Goal: Task Accomplishment & Management: Complete application form

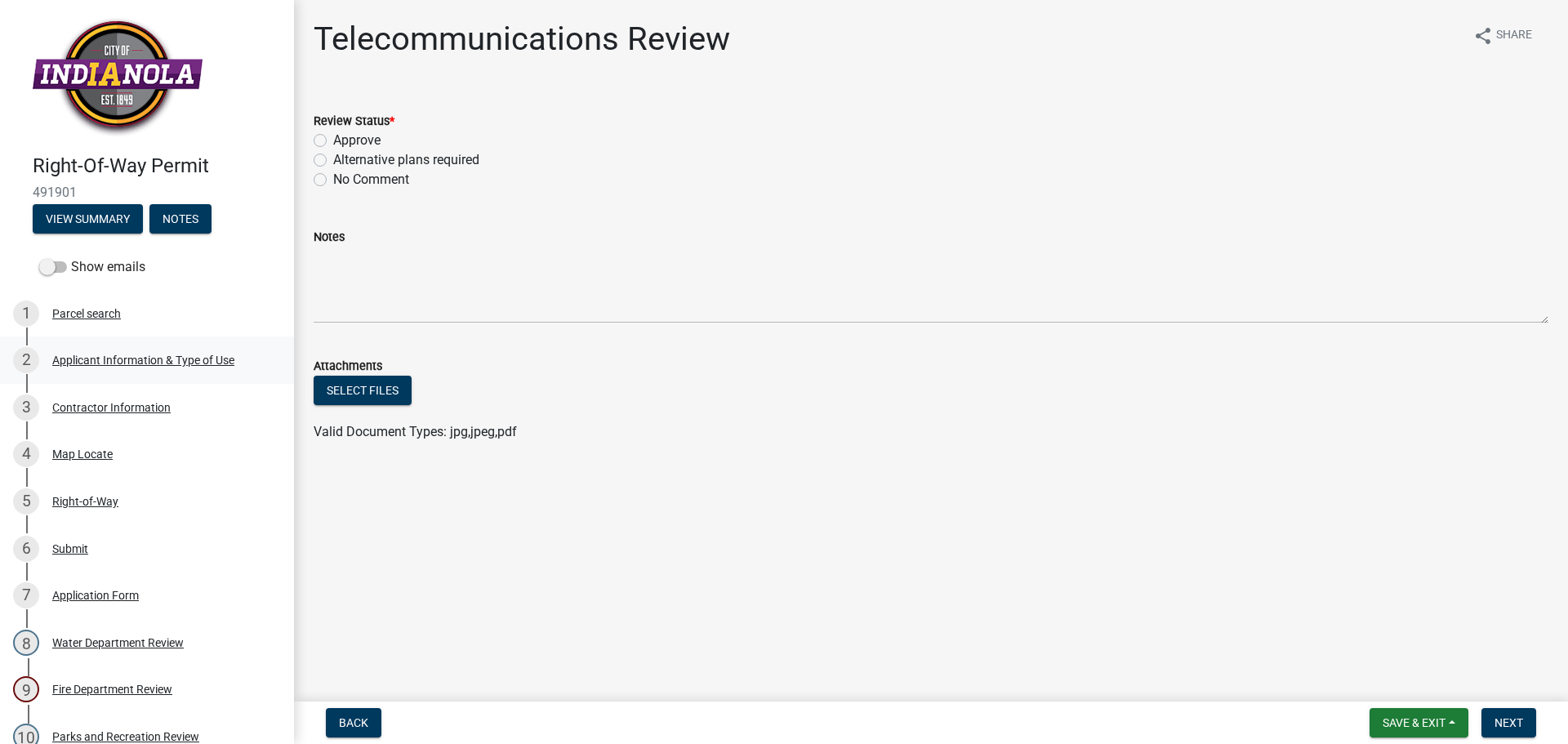
click at [147, 361] on div "Applicant Information & Type of Use" at bounding box center [142, 360] width 182 height 11
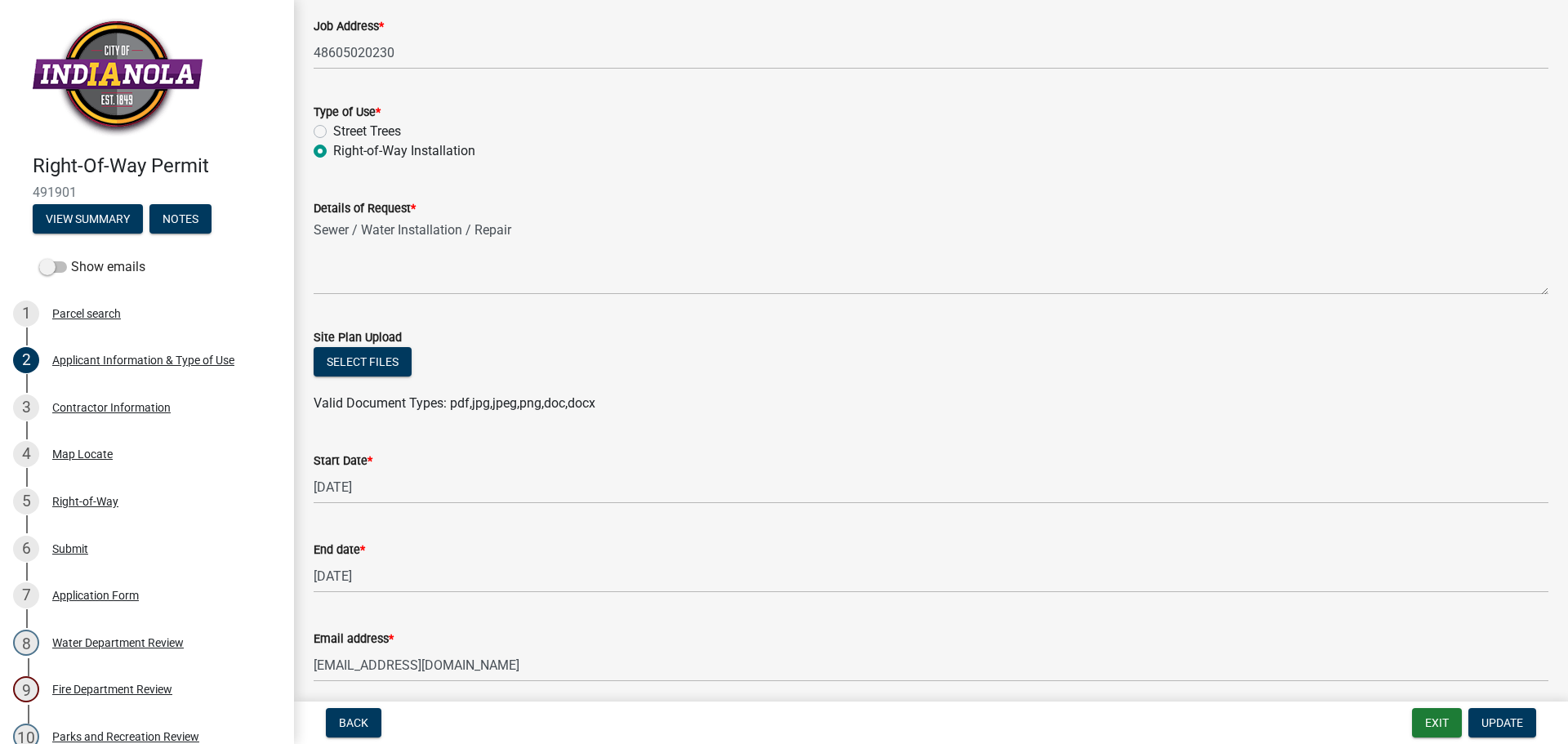
scroll to position [357, 0]
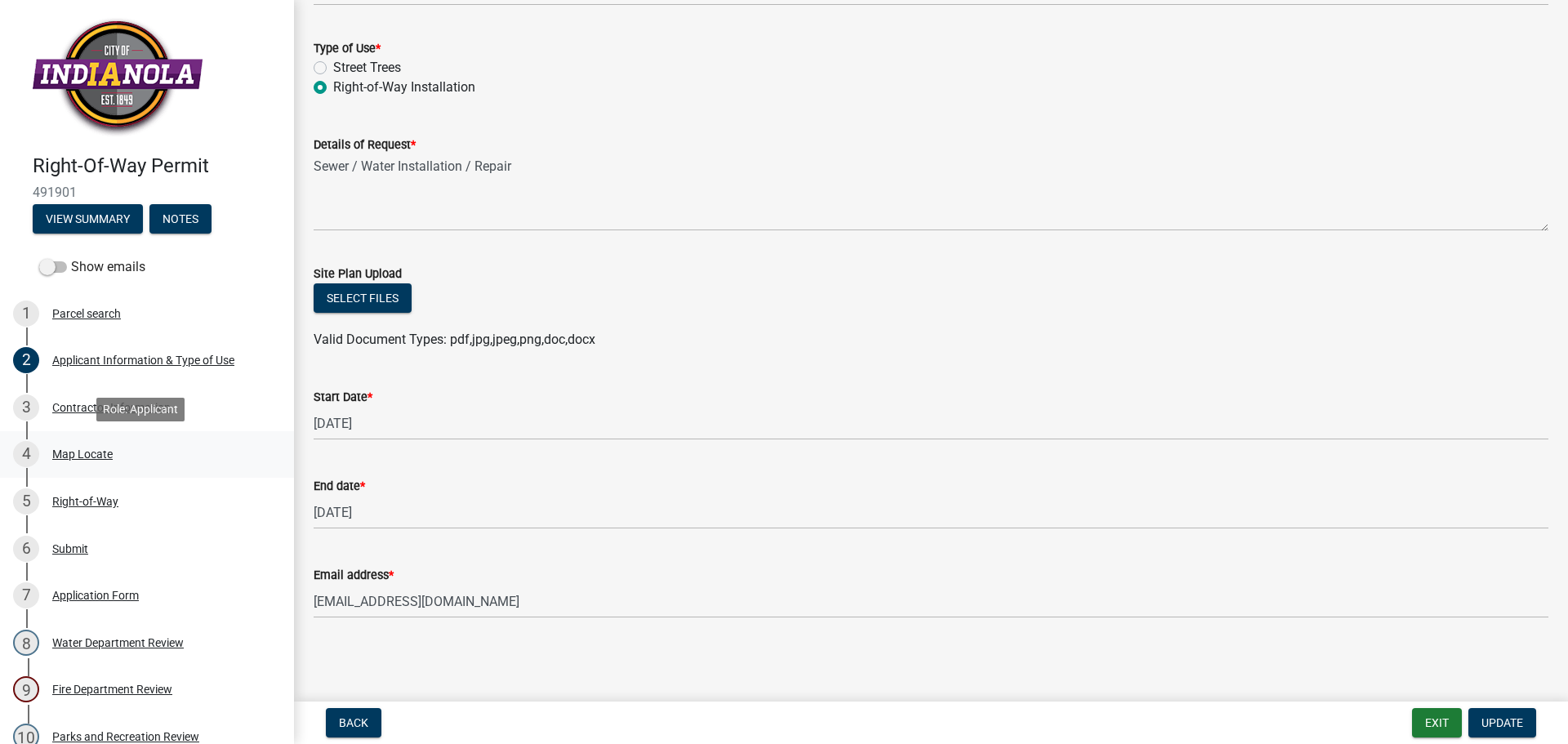
click at [70, 453] on div "Map Locate" at bounding box center [82, 454] width 60 height 11
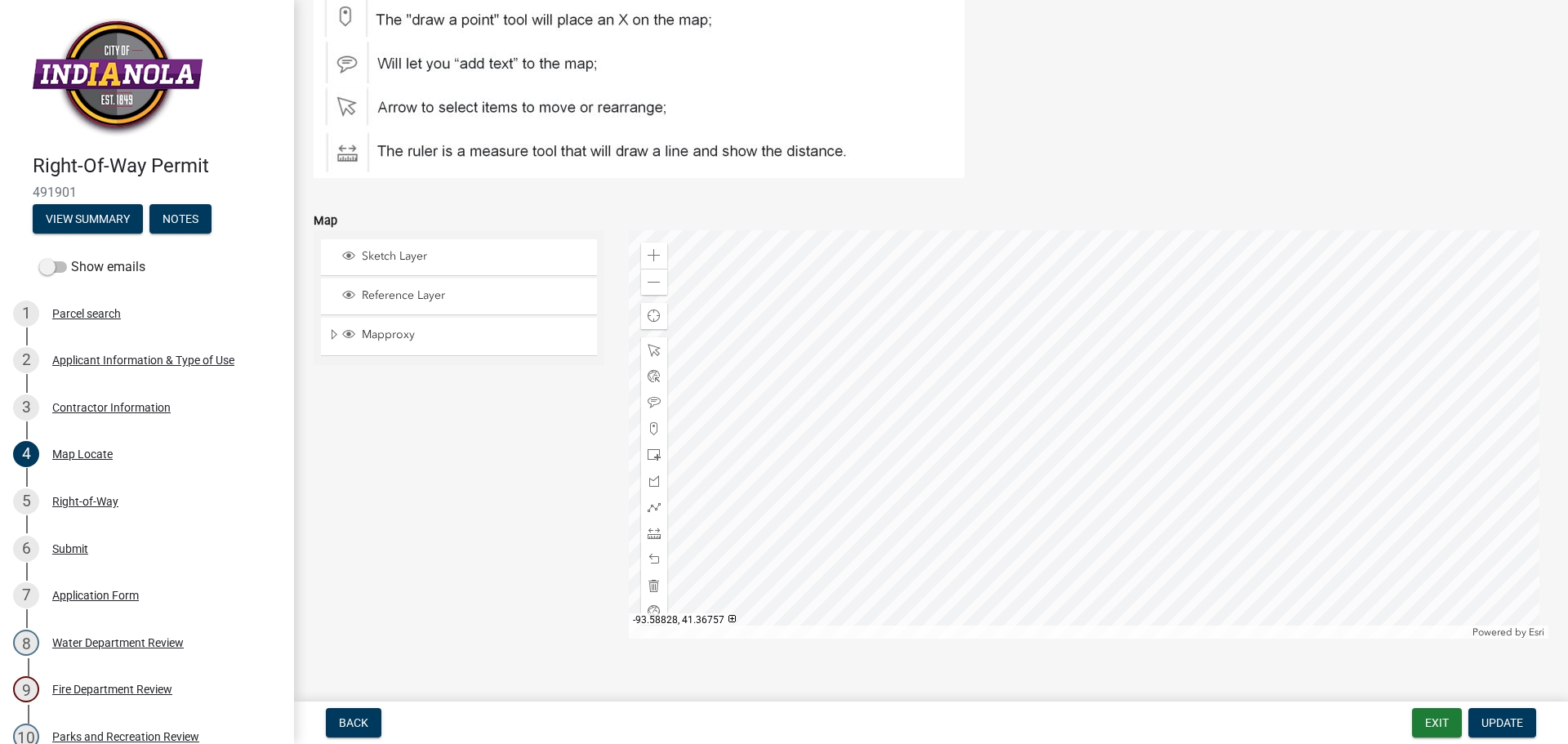
scroll to position [224, 0]
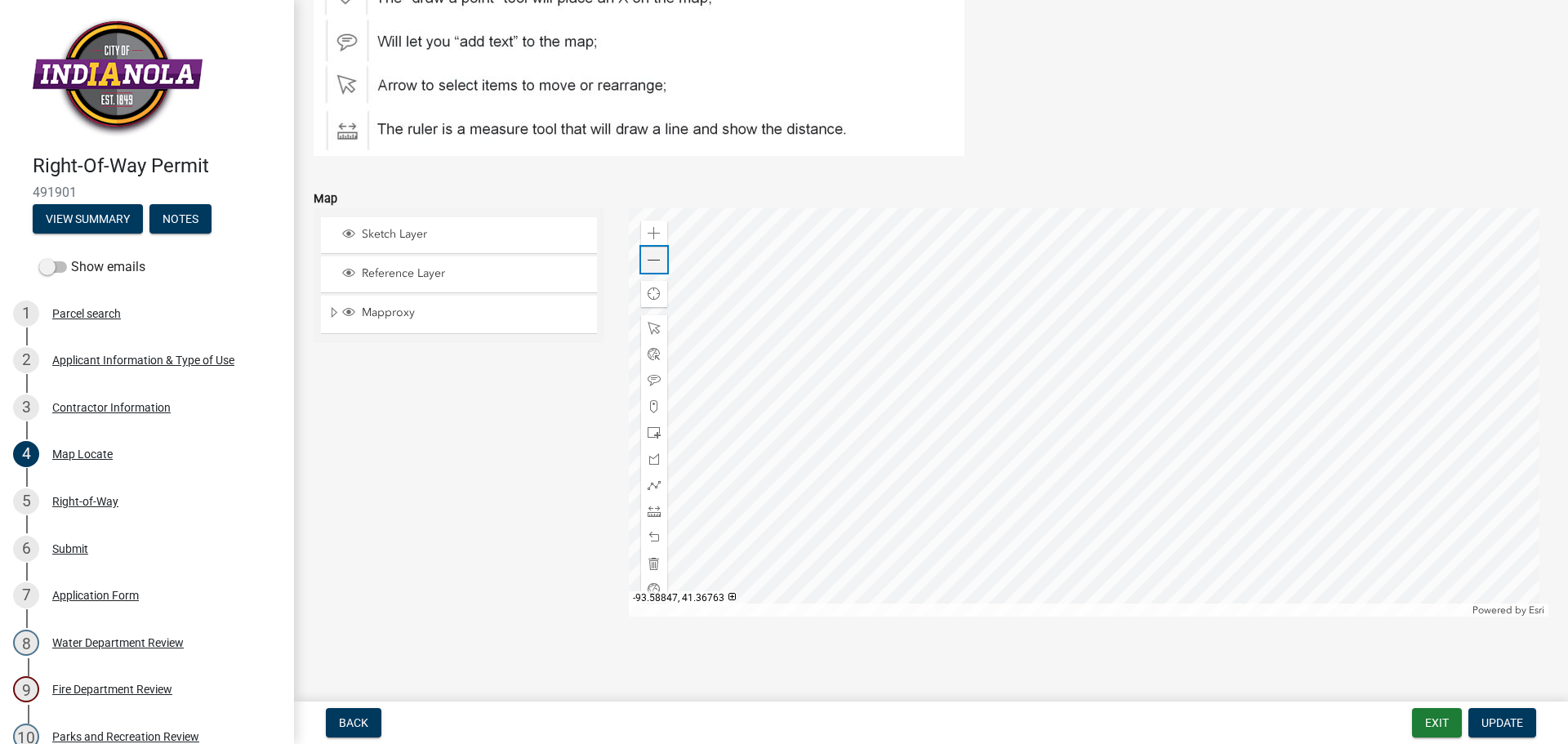
click at [657, 263] on div "Zoom out" at bounding box center [655, 260] width 26 height 26
click at [81, 315] on div "Parcel search" at bounding box center [86, 314] width 69 height 11
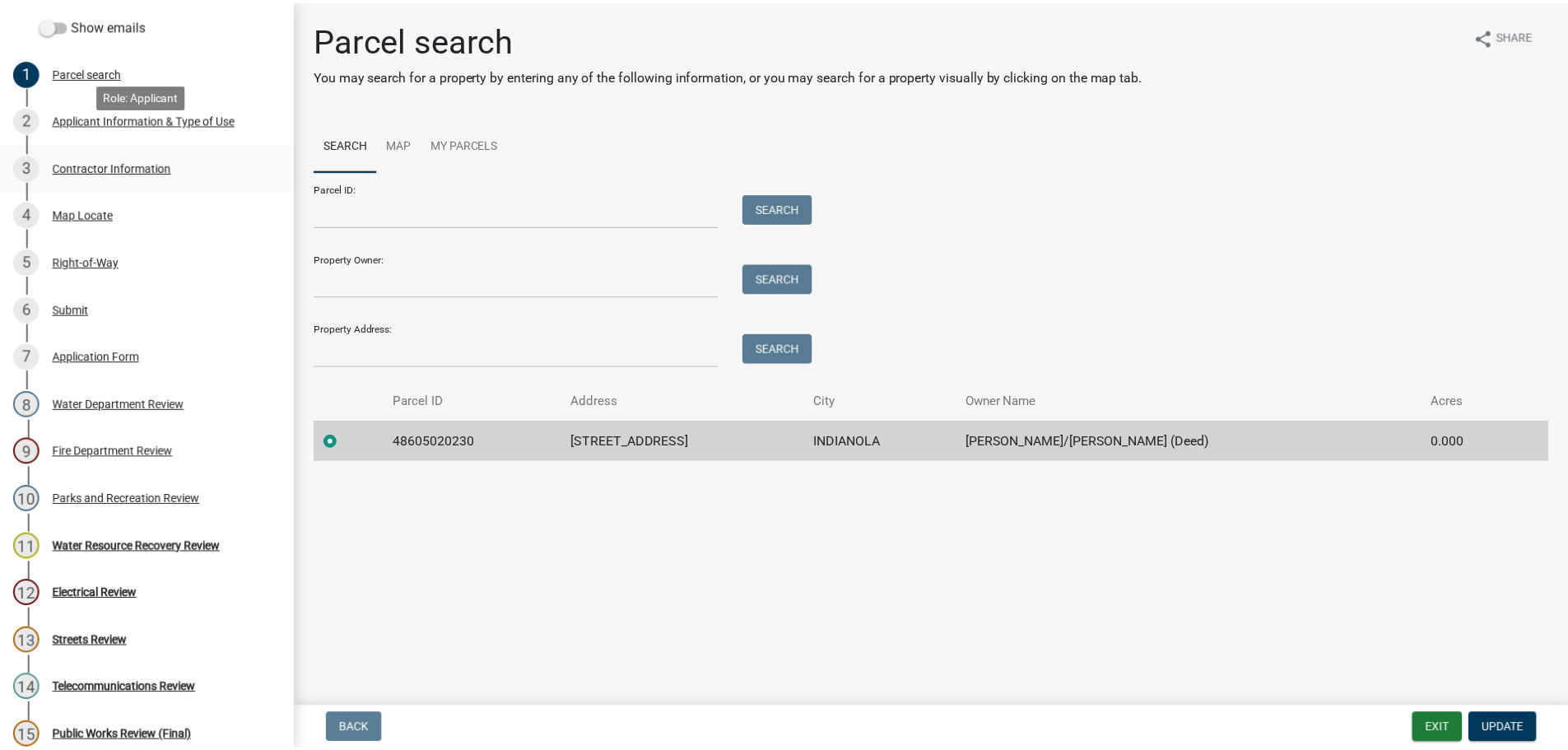
scroll to position [412, 0]
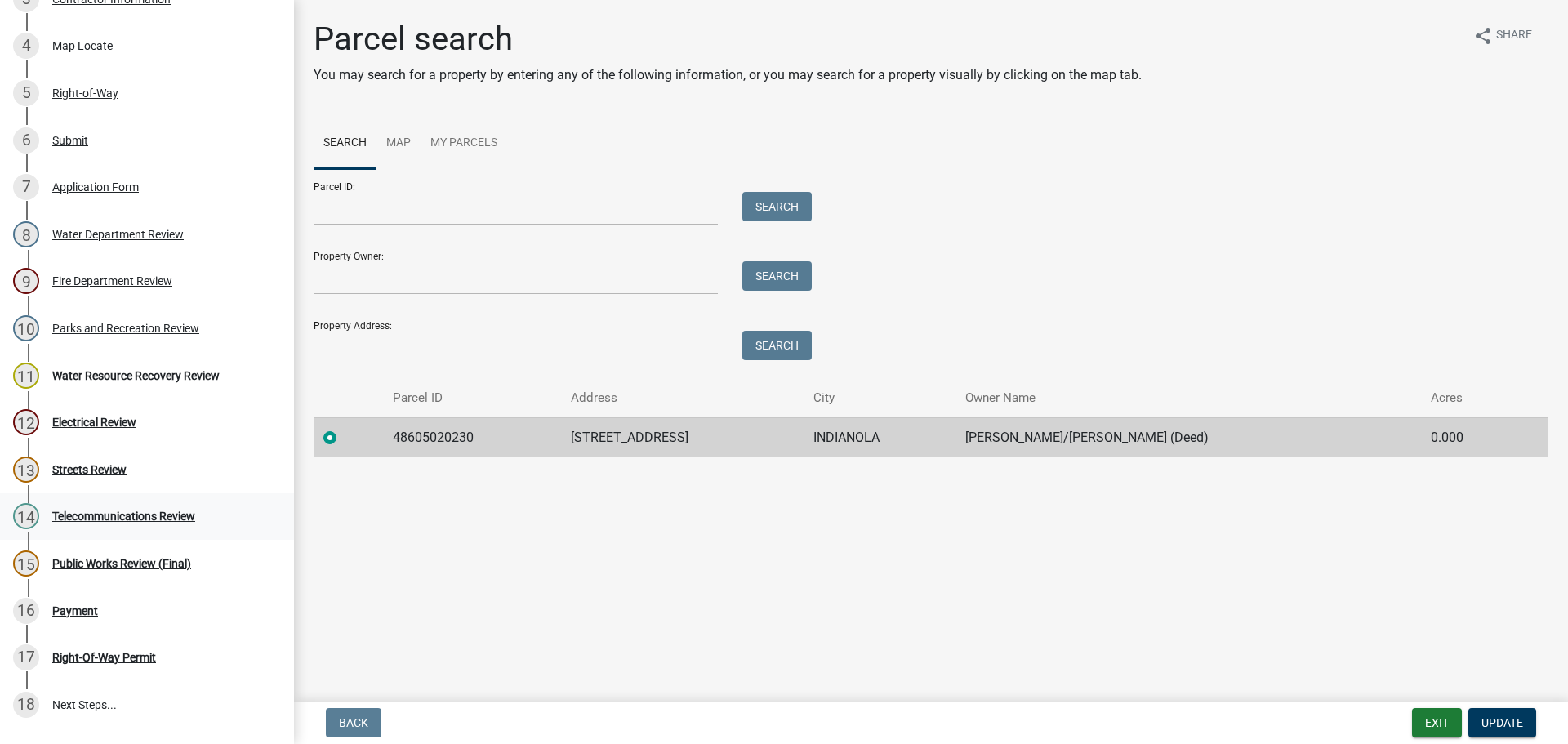
click at [156, 520] on div "Telecommunications Review" at bounding box center [123, 516] width 143 height 11
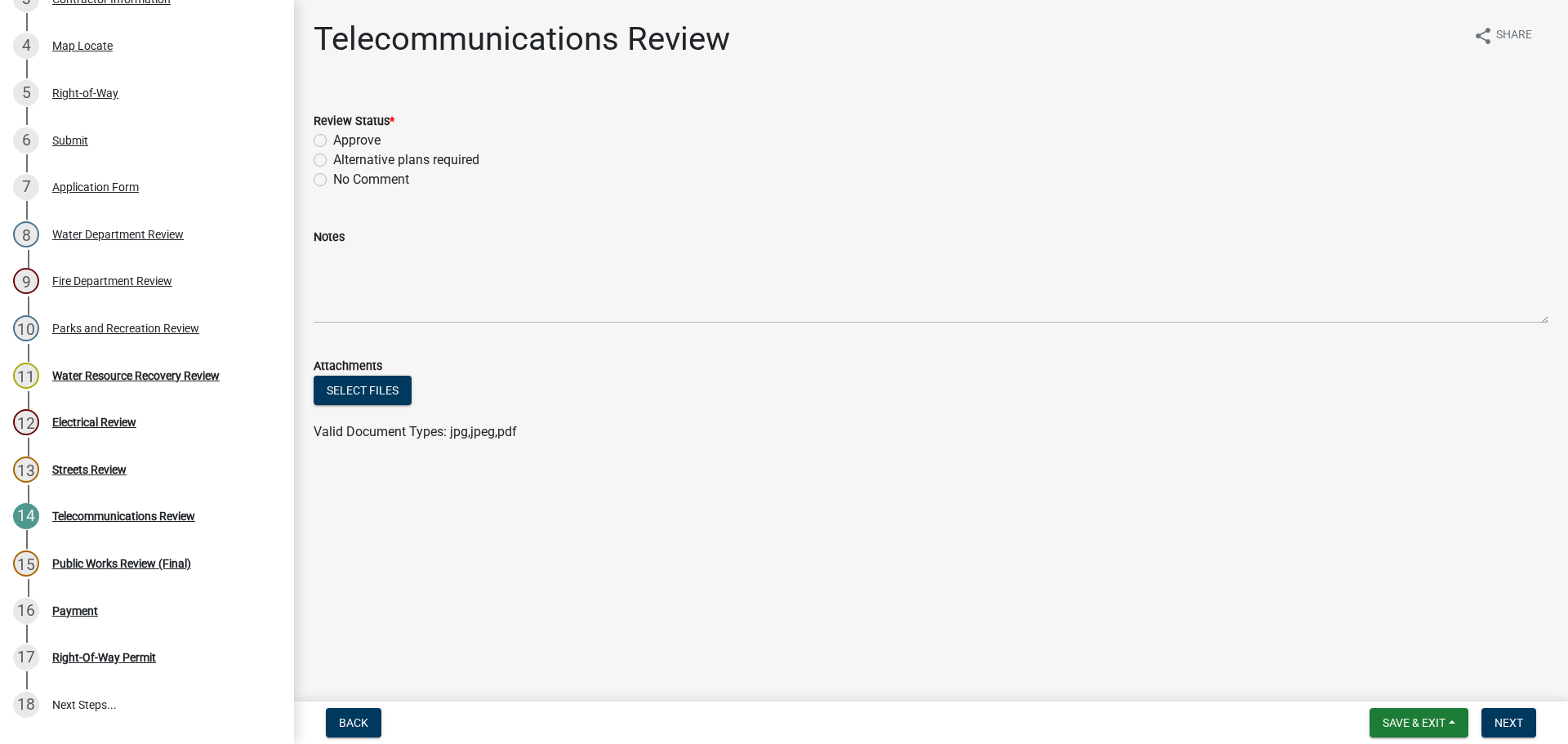
click at [333, 141] on label "Approve" at bounding box center [357, 140] width 47 height 20
click at [333, 141] on input "Approve" at bounding box center [338, 136] width 10 height 10
radio input "true"
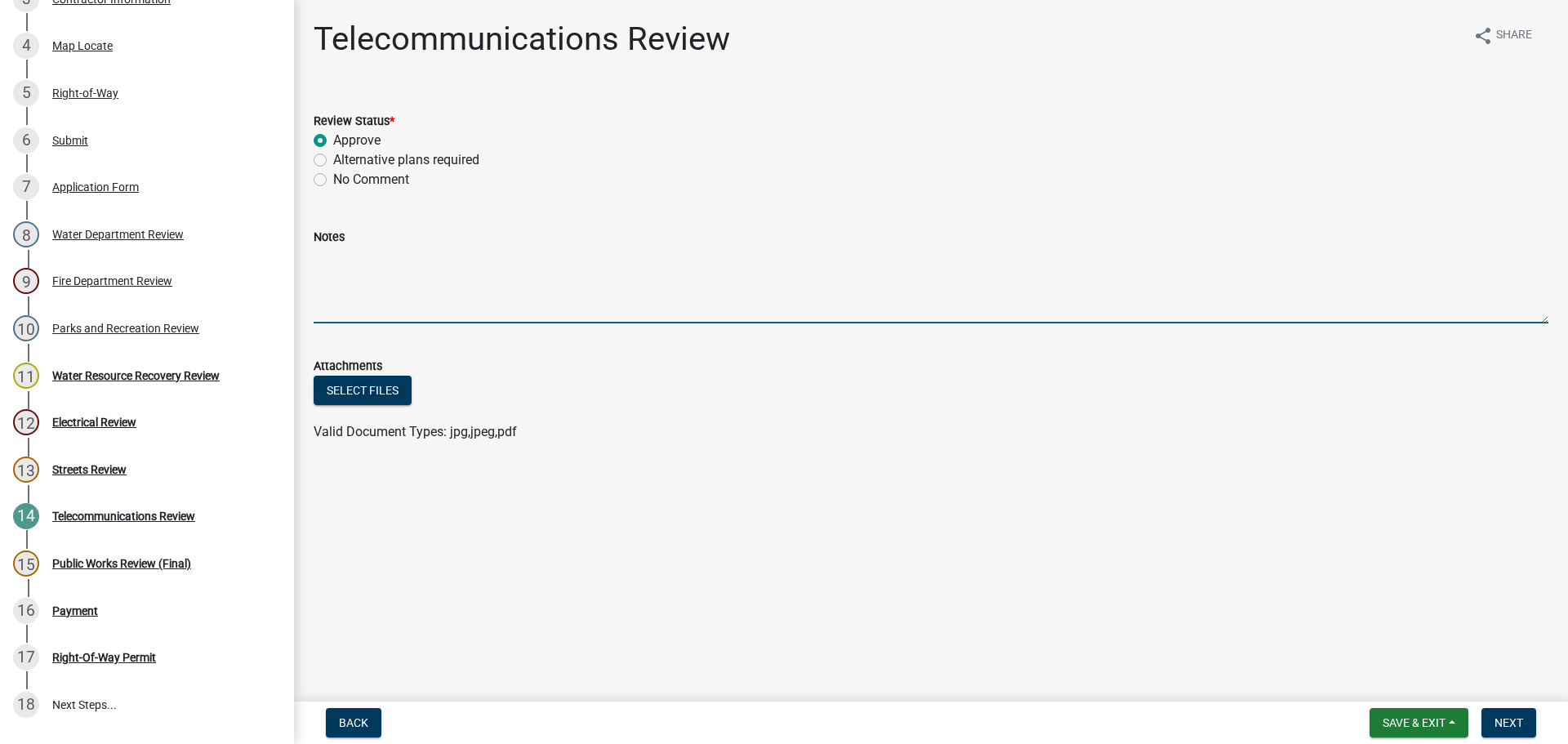
click at [341, 264] on textarea "Notes" at bounding box center [930, 285] width 1235 height 77
type textarea "F"
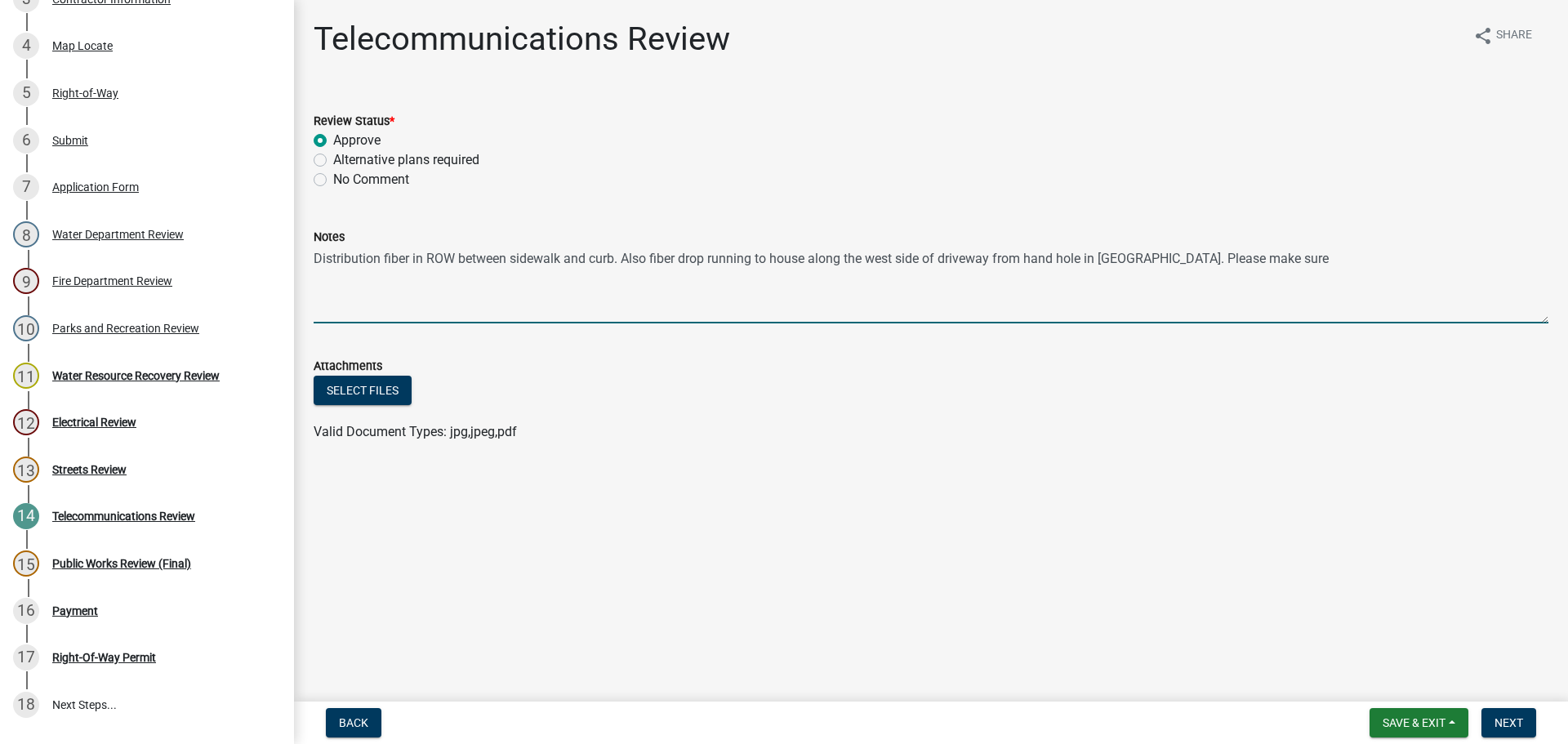
click at [655, 252] on textarea "Distribution fiber in ROW between sidewalk and curb. Also fiber drop running to…" at bounding box center [930, 285] width 1235 height 77
click at [1220, 261] on textarea "Distribution fiber in ROW between sidewalk and curb. Fiber drop running to hous…" at bounding box center [930, 285] width 1235 height 77
type textarea "Distribution fiber in ROW between sidewalk and curb. Fiber drop running to hous…"
click at [1506, 725] on span "Next" at bounding box center [1509, 722] width 28 height 13
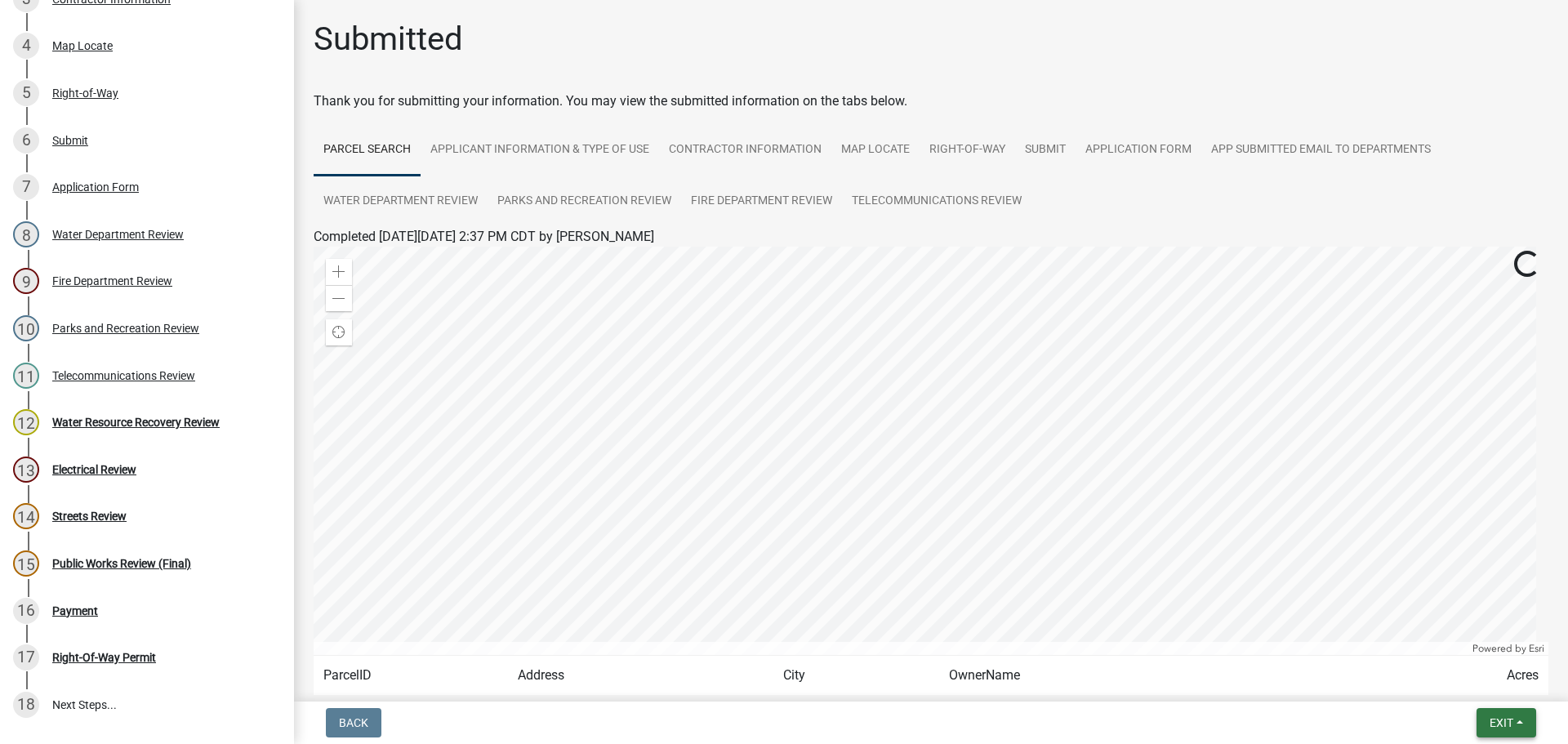
click at [1506, 725] on span "Exit" at bounding box center [1501, 722] width 24 height 13
click at [1470, 686] on button "Save & Exit" at bounding box center [1470, 681] width 131 height 40
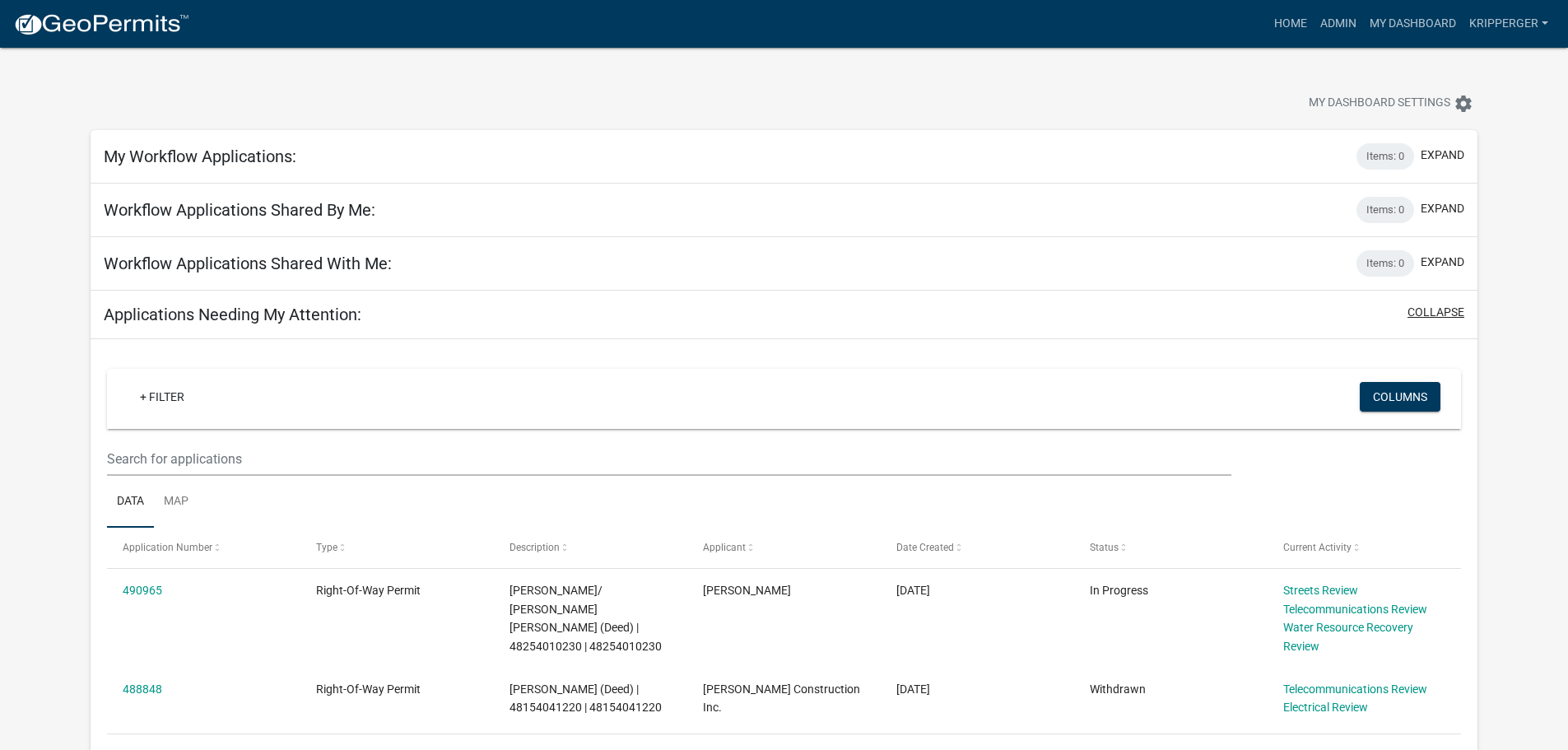
click at [1426, 311] on button "collapse" at bounding box center [1436, 312] width 57 height 17
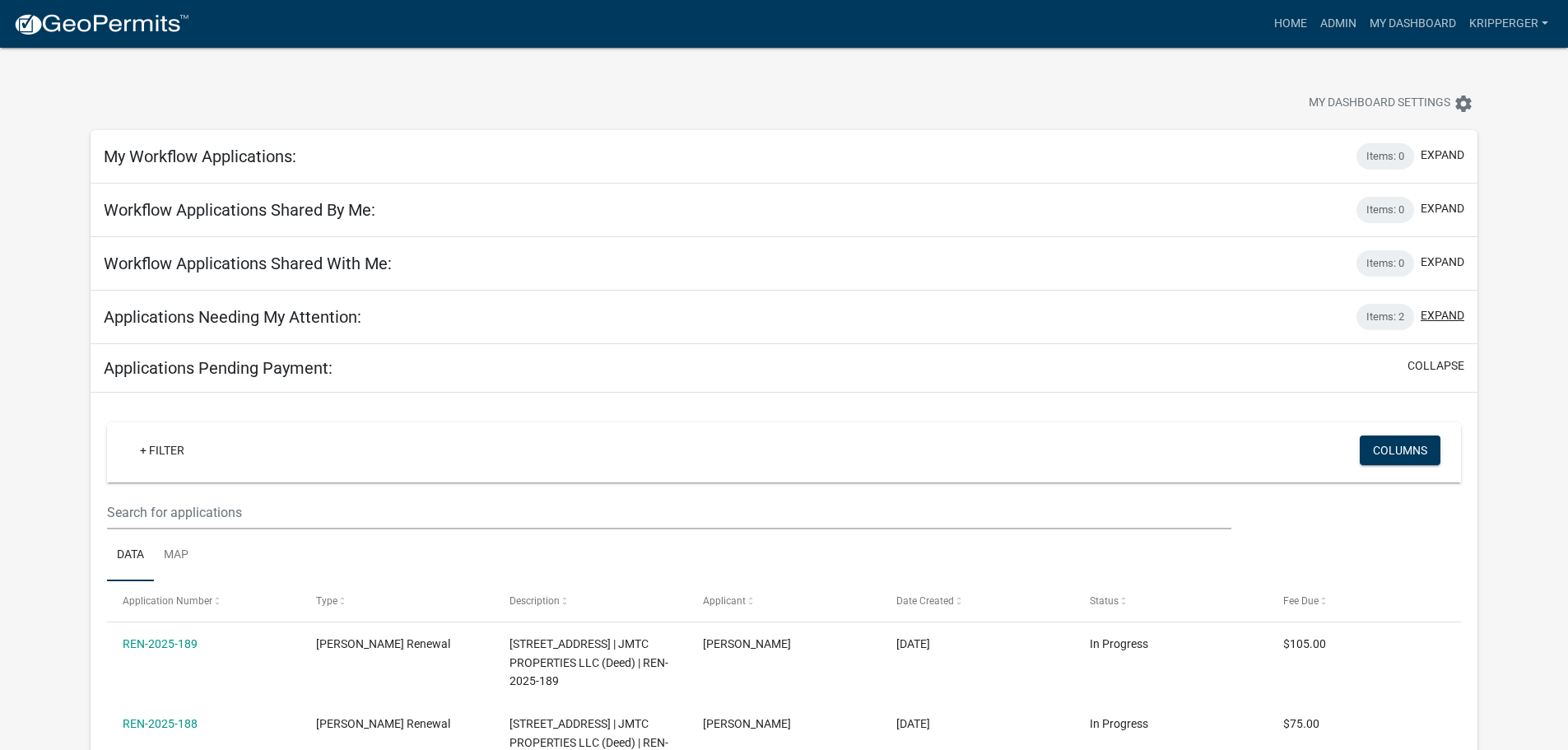
click at [1444, 316] on button "expand" at bounding box center [1443, 315] width 44 height 17
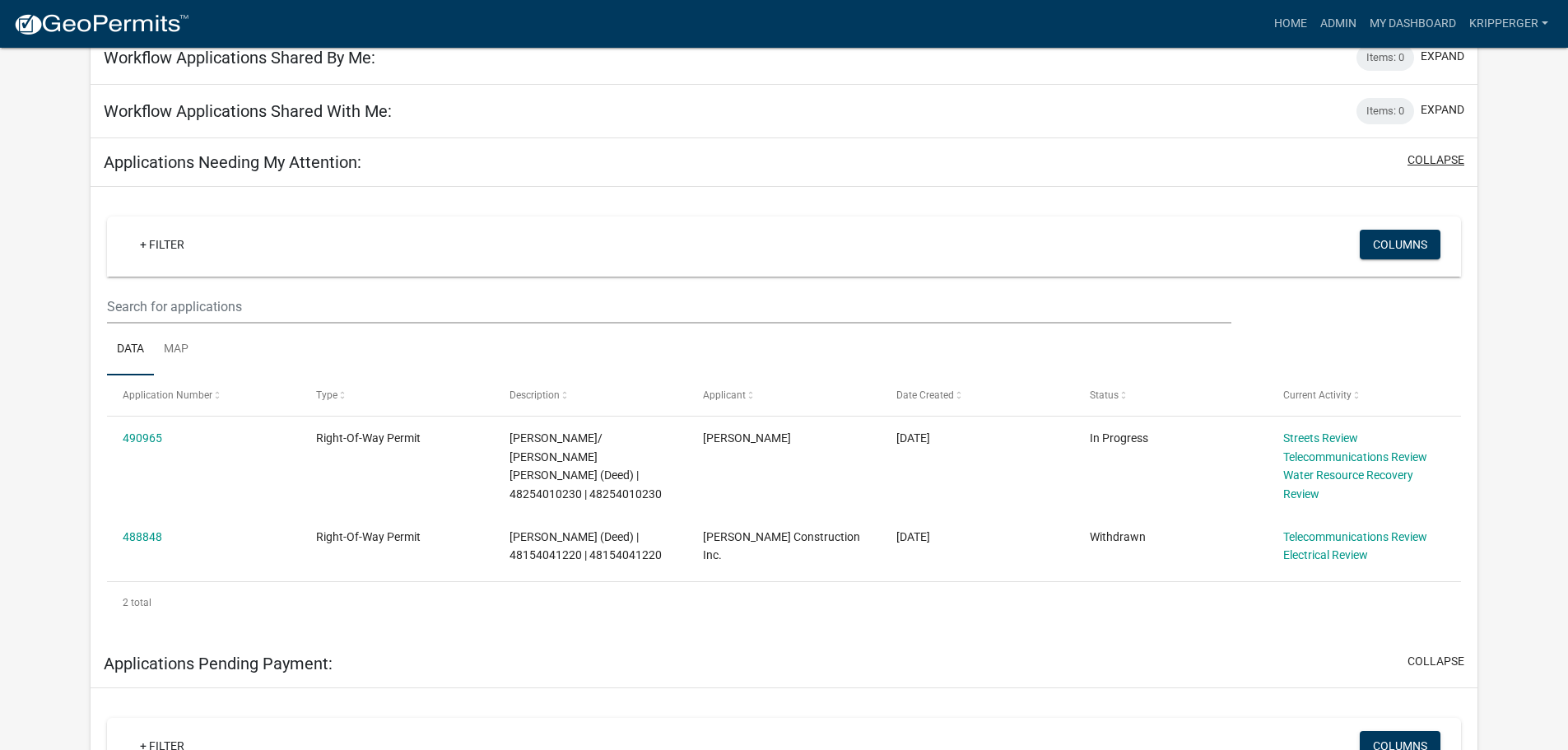
scroll to position [164, 0]
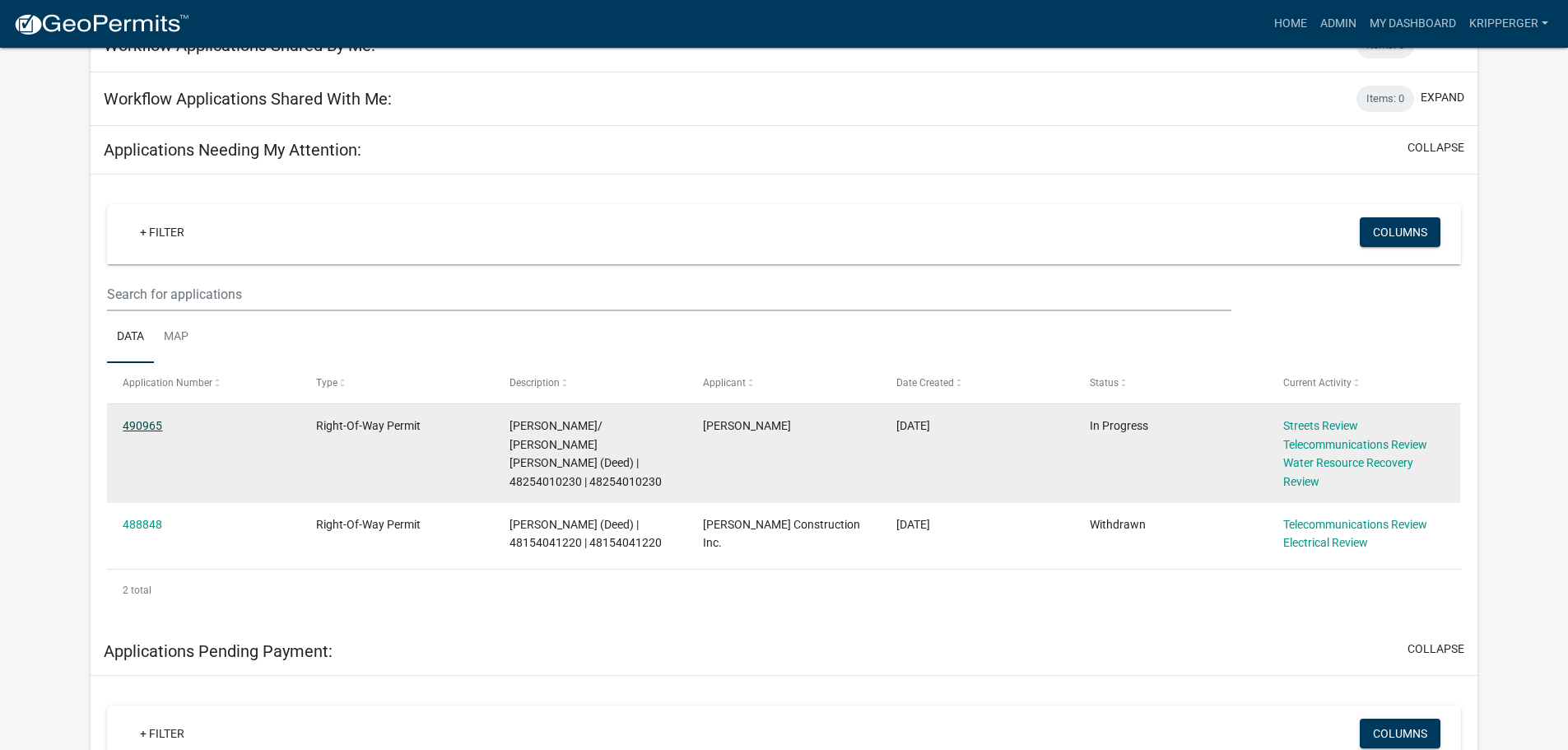
click at [144, 424] on link "490965" at bounding box center [142, 425] width 40 height 13
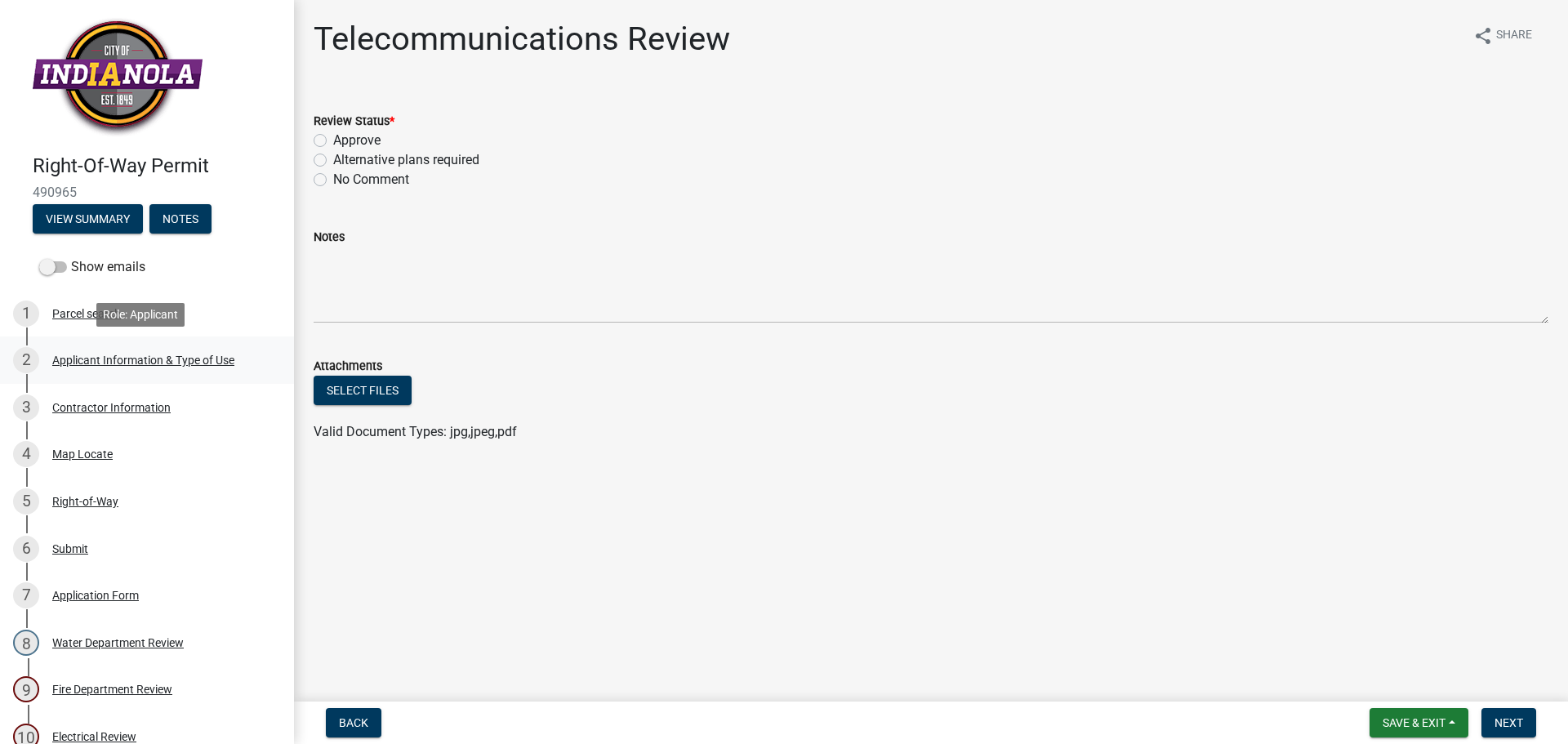
click at [120, 358] on div "Applicant Information & Type of Use" at bounding box center [142, 360] width 182 height 11
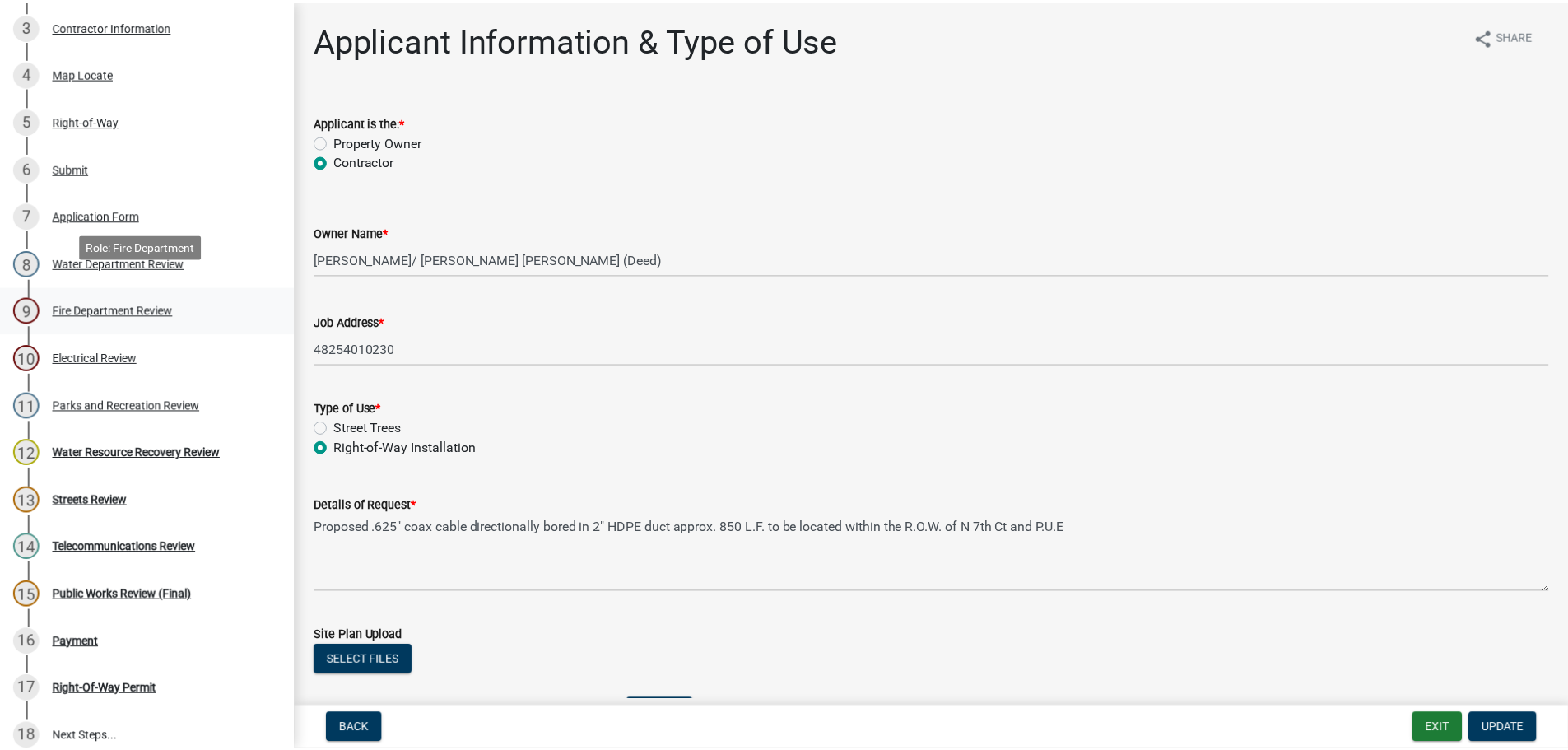
scroll to position [412, 0]
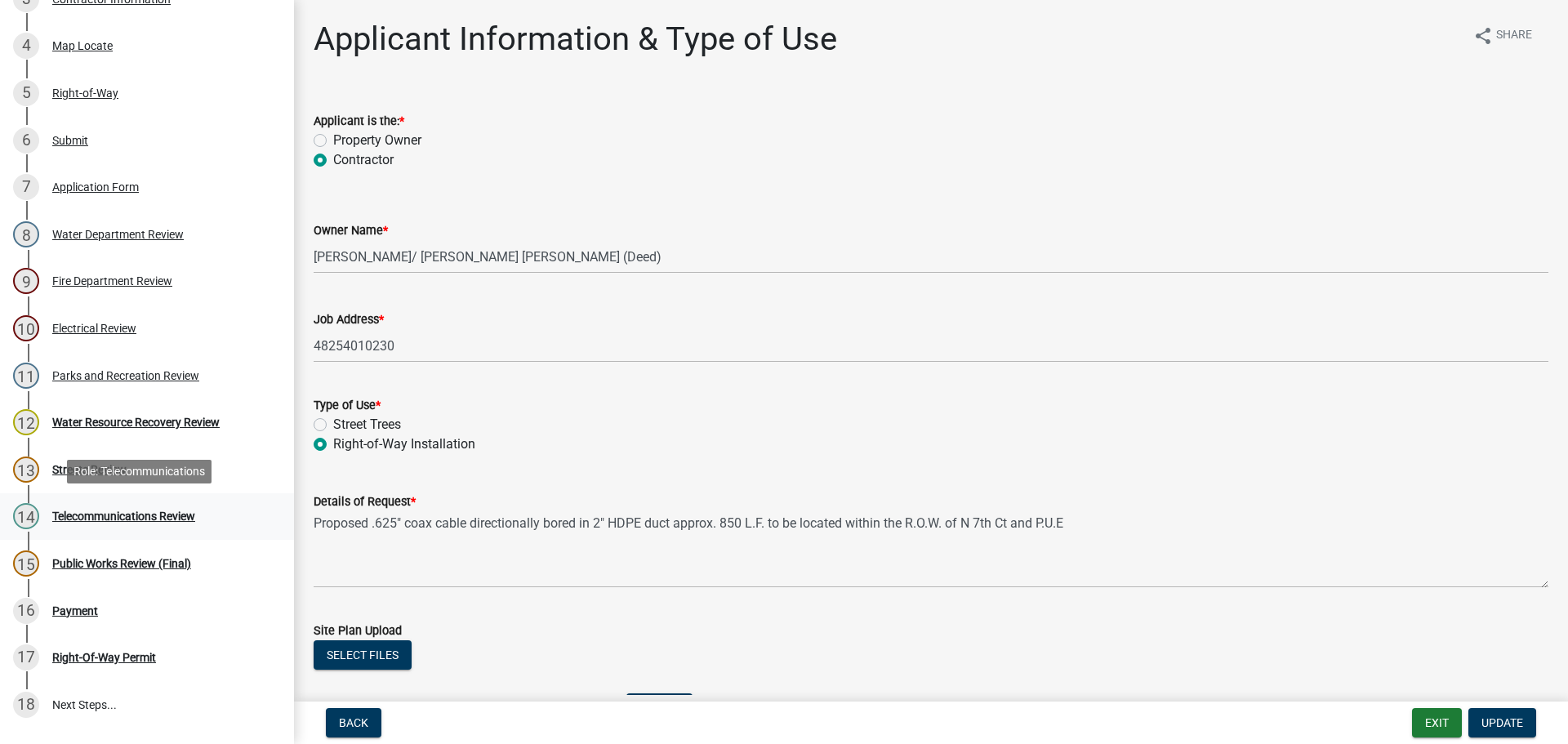
click at [152, 510] on div "Telecommunications Review" at bounding box center [123, 516] width 143 height 11
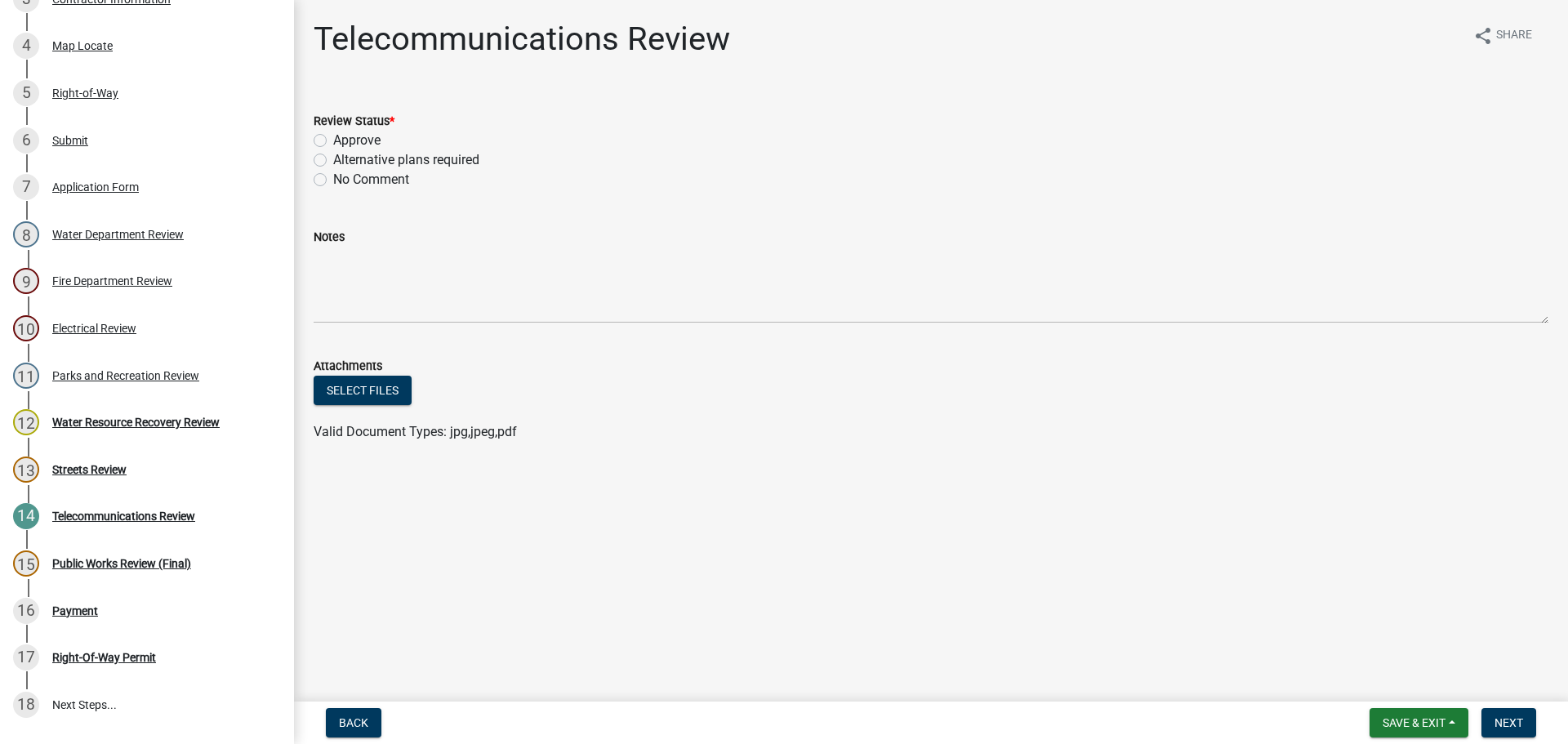
click at [333, 138] on label "Approve" at bounding box center [357, 140] width 47 height 20
click at [333, 138] on input "Approve" at bounding box center [338, 136] width 10 height 10
radio input "true"
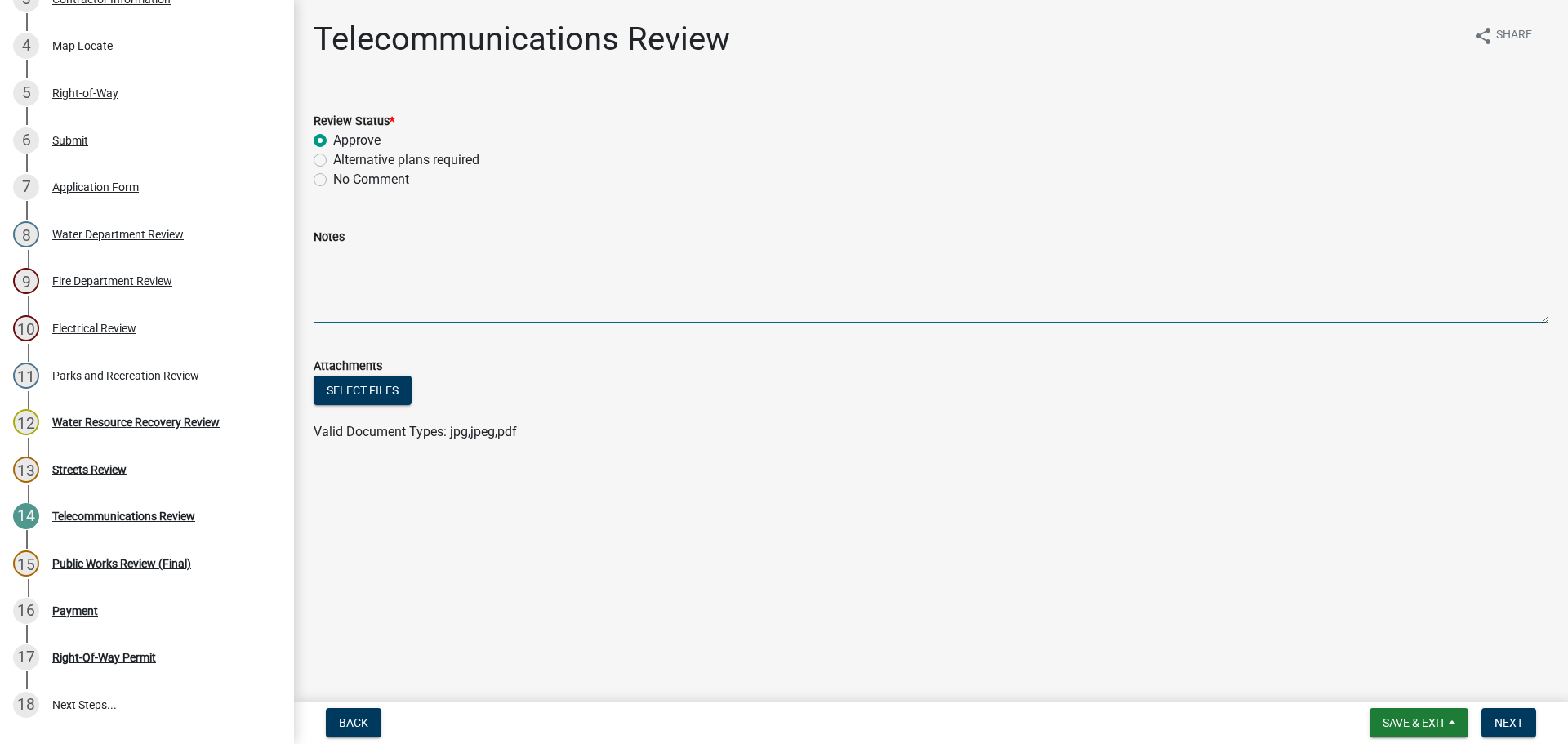
click at [348, 267] on textarea "Notes" at bounding box center [930, 285] width 1235 height 77
type textarea "Fiber in ROW. Please make sure it is located before digging."
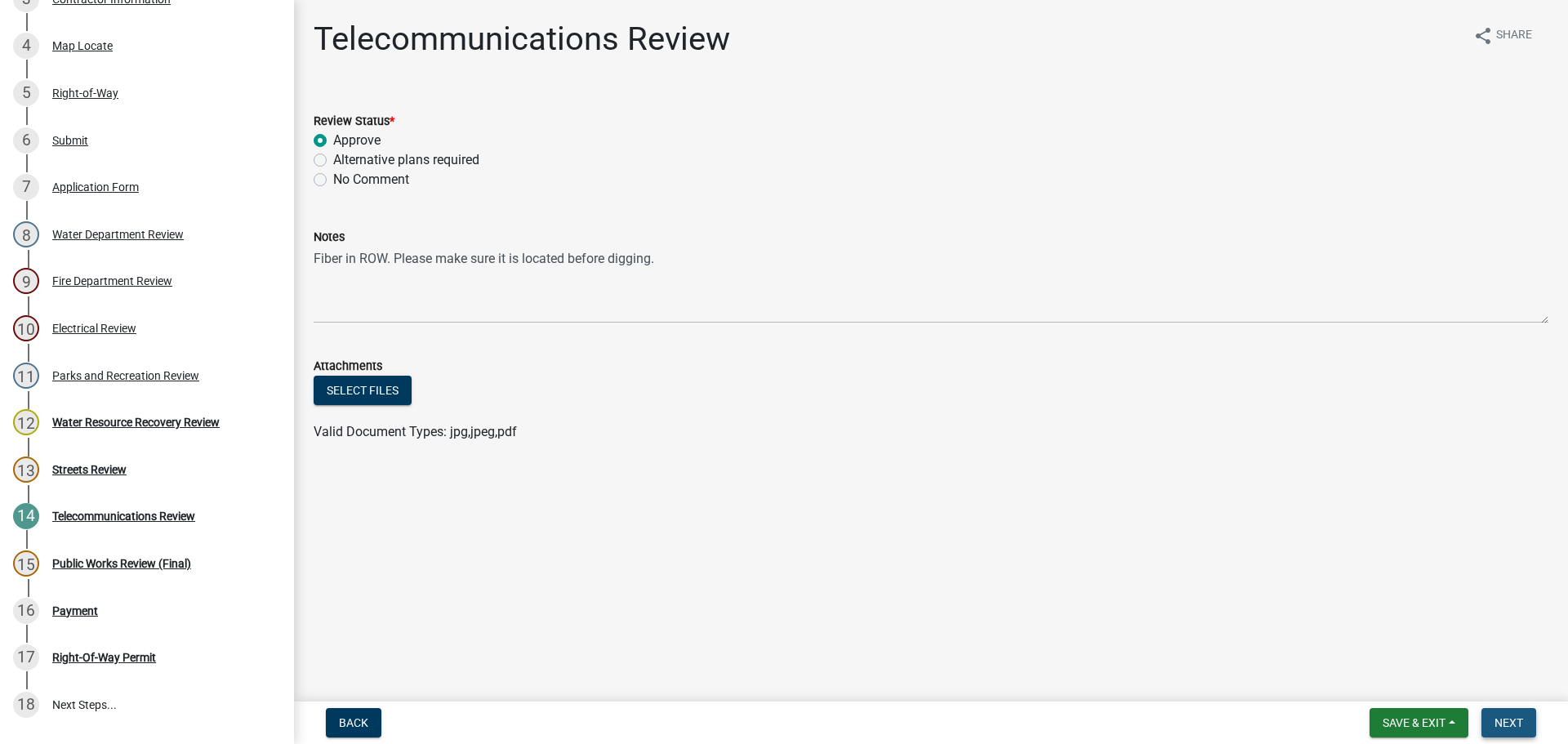
click at [1522, 724] on span "Next" at bounding box center [1509, 722] width 28 height 13
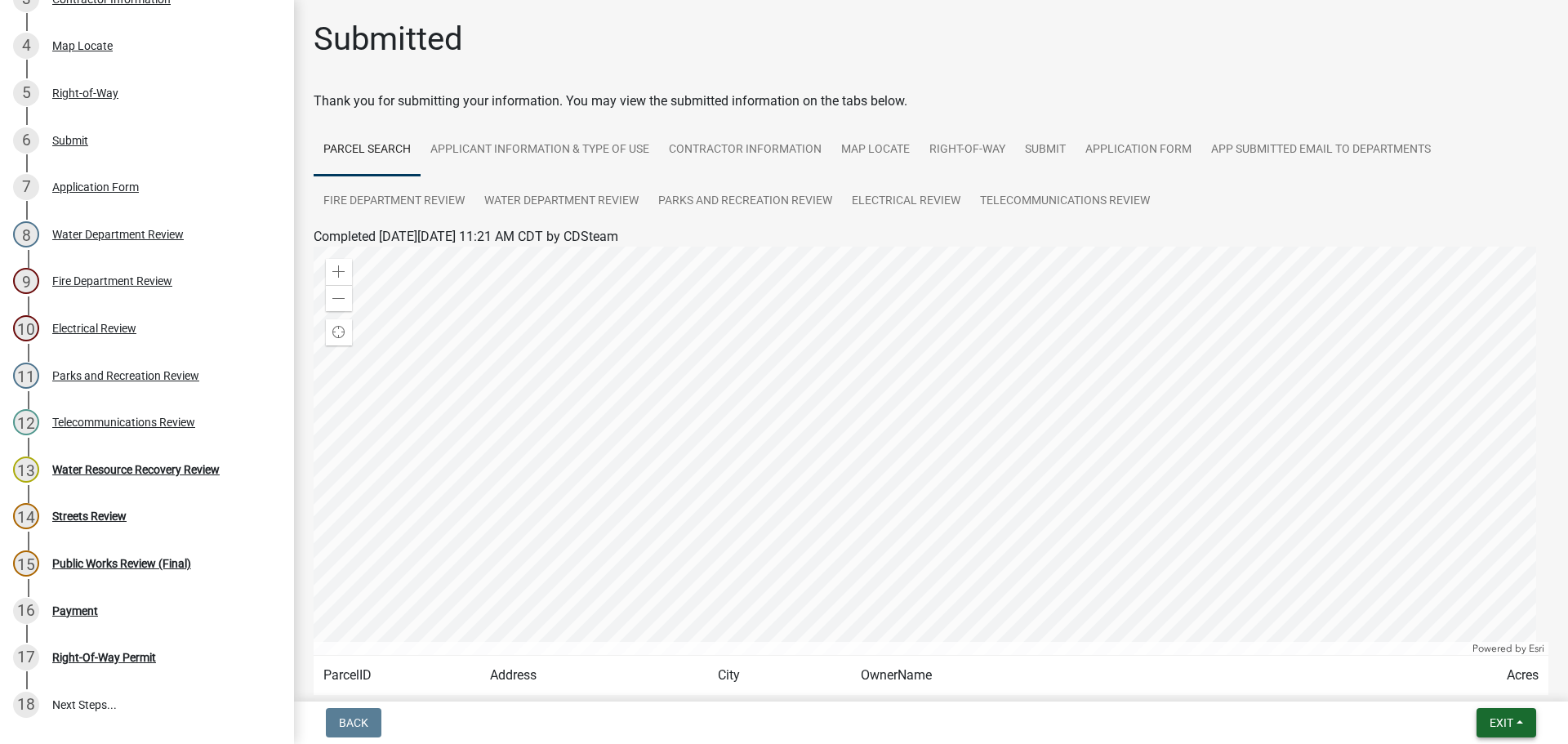
click at [1516, 725] on button "Exit" at bounding box center [1506, 722] width 59 height 29
click at [1471, 679] on button "Save & Exit" at bounding box center [1470, 681] width 131 height 40
